Goal: Task Accomplishment & Management: Manage account settings

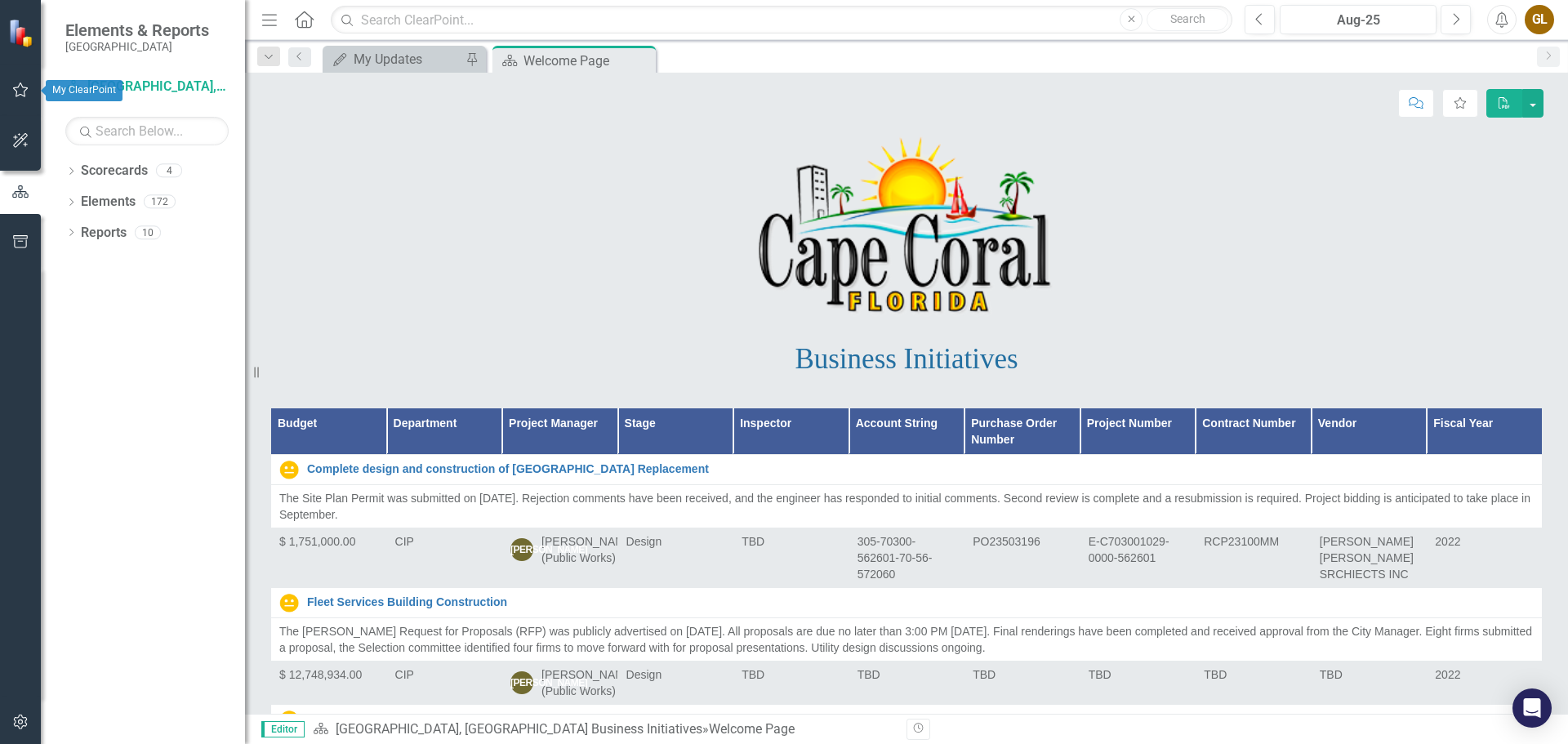
click at [16, 86] on icon "button" at bounding box center [21, 89] width 17 height 13
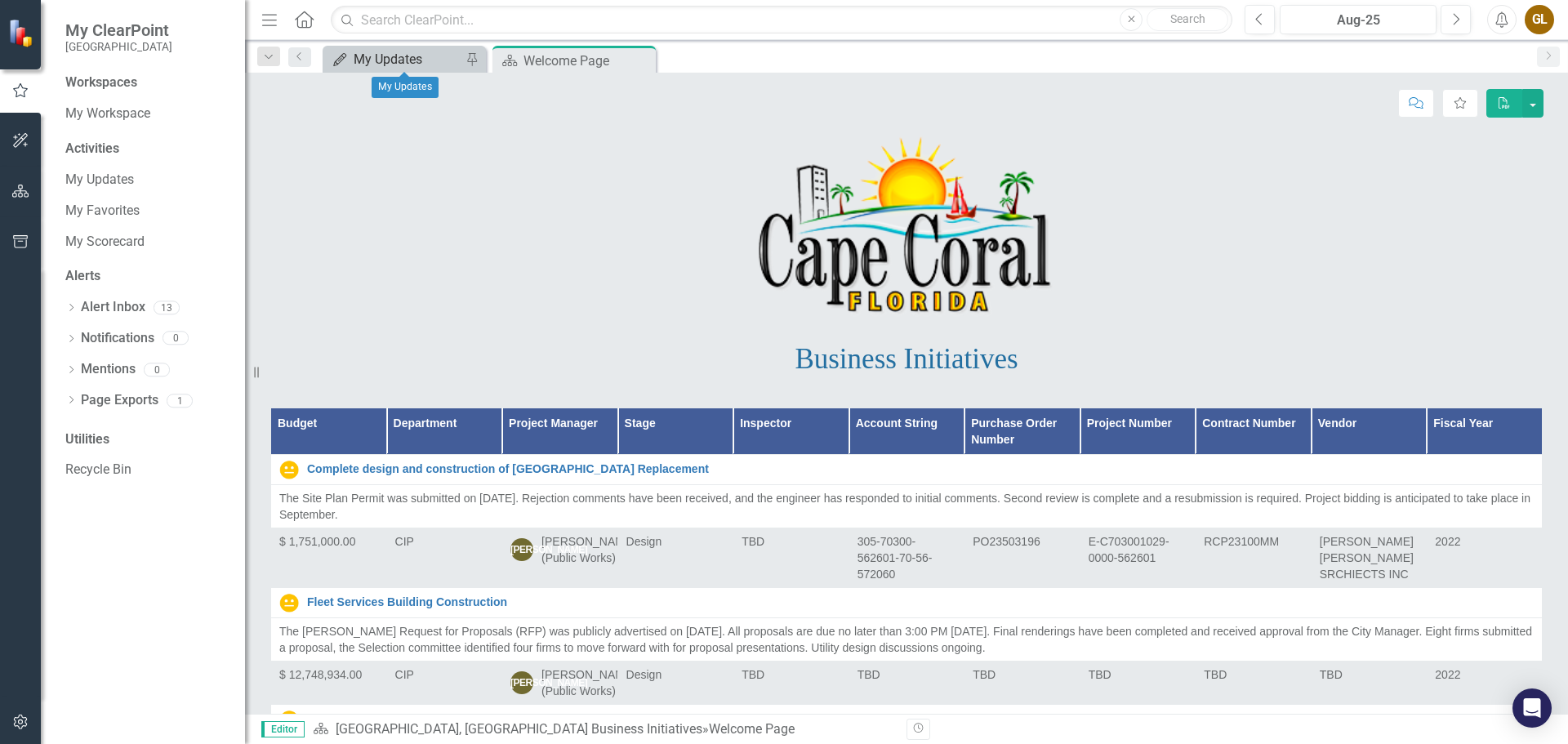
click at [393, 59] on div "My Updates" at bounding box center [407, 59] width 108 height 20
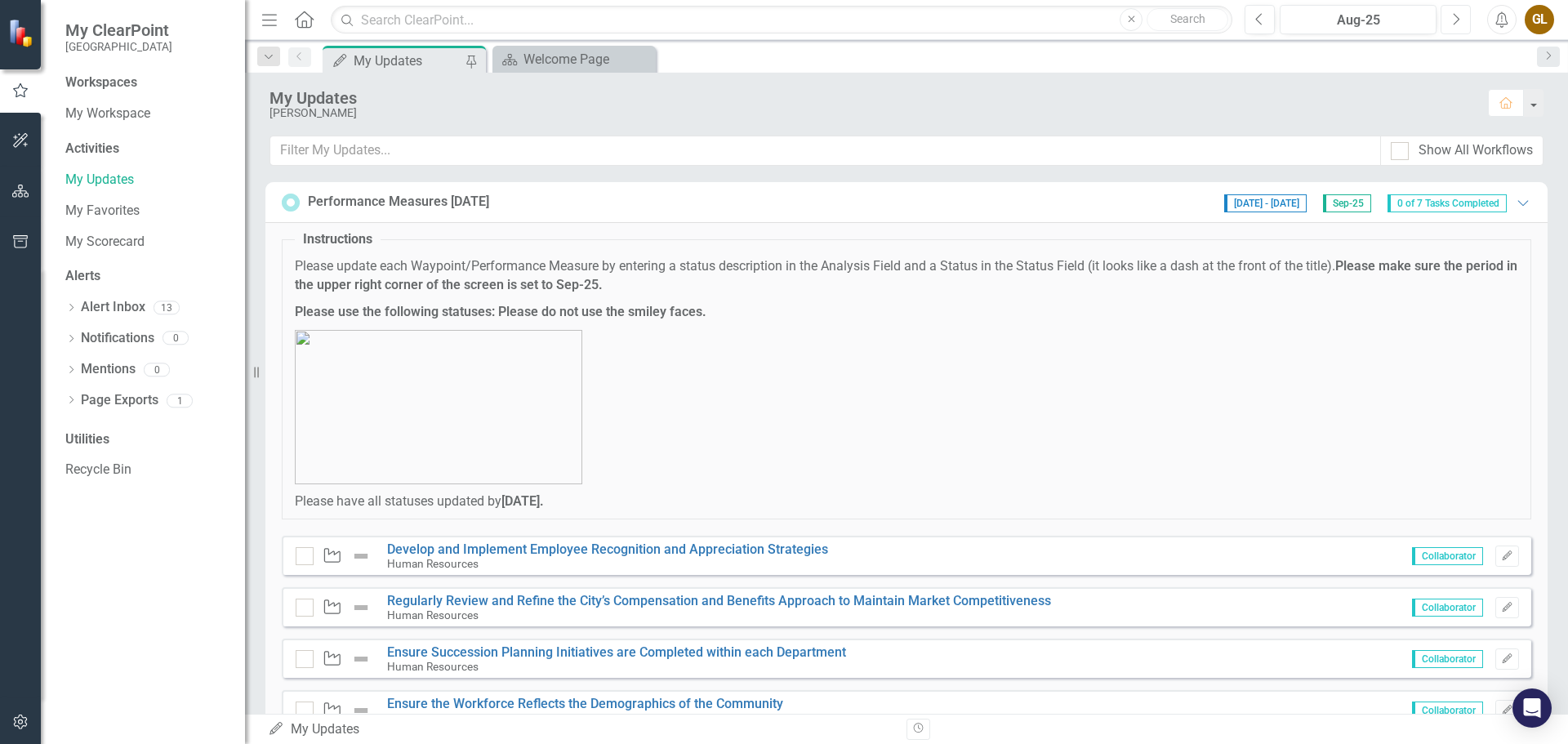
click at [1465, 13] on button "Next" at bounding box center [1456, 19] width 30 height 29
click at [624, 545] on link "Develop and Implement Employee Recognition and Appreciation Strategies" at bounding box center [607, 548] width 441 height 15
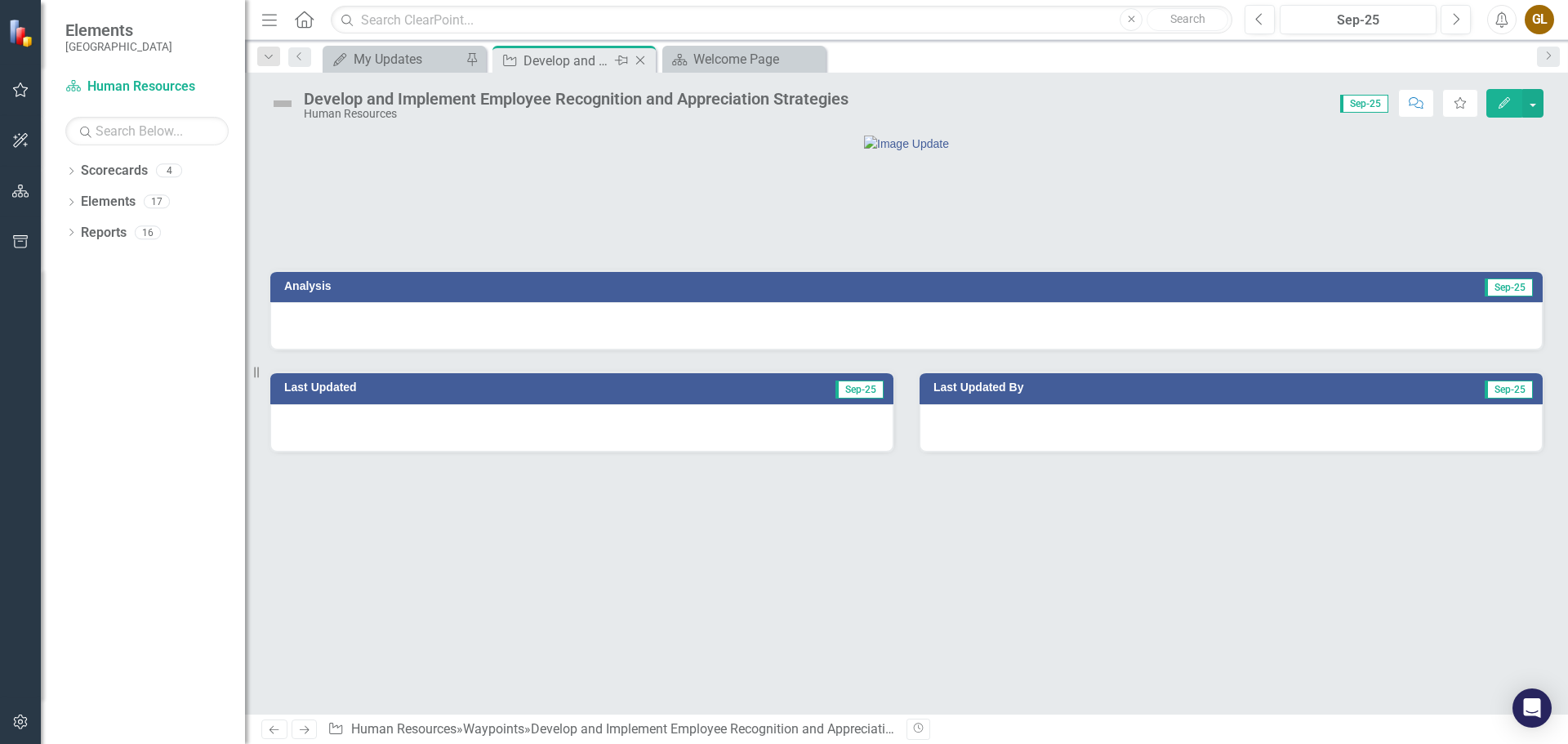
click at [639, 53] on div "Close" at bounding box center [641, 61] width 21 height 20
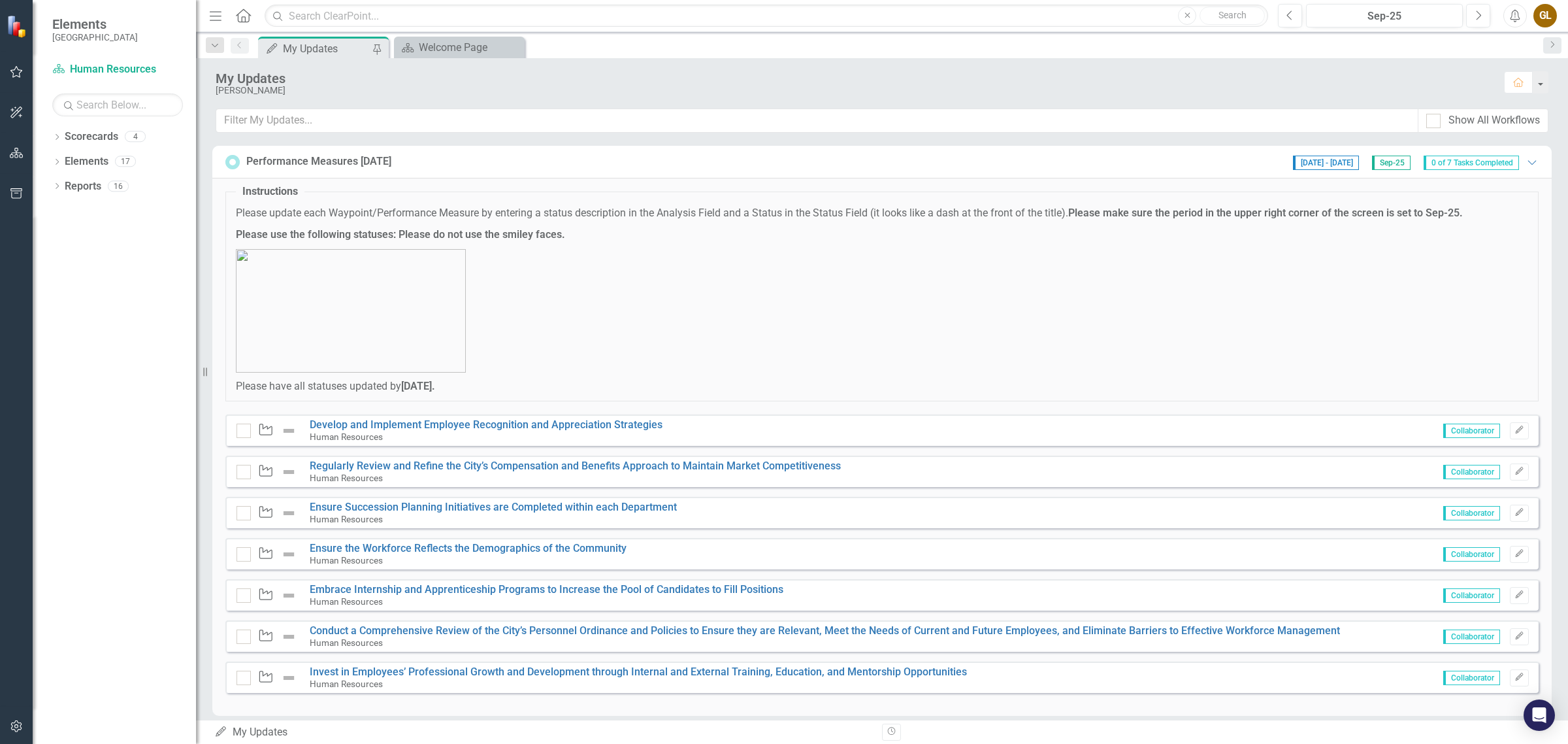
drag, startPoint x: 1239, startPoint y: 1, endPoint x: 1154, endPoint y: 72, distance: 110.8
click at [1154, 72] on div "My Updates" at bounding box center [853, 78] width 1275 height 14
click at [382, 95] on div "[PERSON_NAME]" at bounding box center [853, 91] width 1275 height 10
click at [217, 10] on icon "Menu" at bounding box center [215, 15] width 17 height 14
